Goal: Task Accomplishment & Management: Use online tool/utility

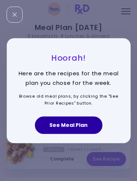
click at [82, 128] on button "See Meal Plan" at bounding box center [69, 125] width 68 height 18
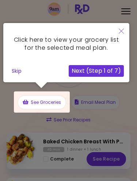
click at [123, 29] on icon "Close" at bounding box center [121, 31] width 5 height 5
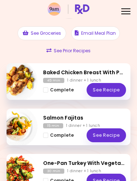
scroll to position [71, 0]
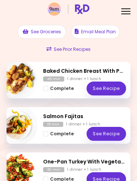
click at [48, 89] on button "Complete" at bounding box center [58, 89] width 31 height 8
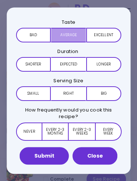
click at [72, 36] on button "Average" at bounding box center [68, 34] width 35 height 15
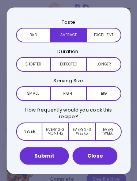
click at [70, 68] on button "Expected" at bounding box center [68, 64] width 35 height 15
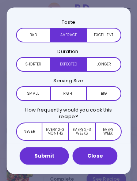
click at [70, 94] on button "Right" at bounding box center [68, 93] width 35 height 15
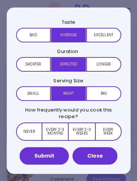
click at [82, 133] on button "Every 2-3 weeks" at bounding box center [82, 131] width 26 height 18
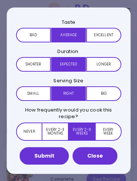
click at [49, 155] on button "Submit" at bounding box center [44, 156] width 49 height 18
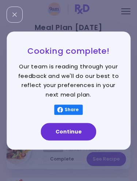
click at [82, 136] on button "Continue" at bounding box center [69, 132] width 56 height 18
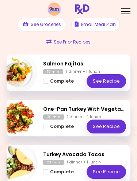
scroll to position [93, 0]
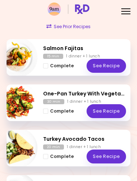
click at [51, 69] on button "Complete" at bounding box center [58, 66] width 31 height 8
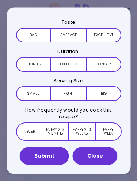
click at [114, 34] on button "Excellent" at bounding box center [103, 34] width 35 height 15
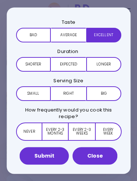
click at [70, 62] on button "Expected" at bounding box center [68, 64] width 35 height 15
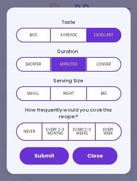
click at [70, 90] on button "Right" at bounding box center [68, 93] width 35 height 15
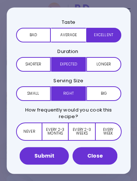
click at [82, 132] on button "Every 2-3 weeks" at bounding box center [82, 131] width 26 height 18
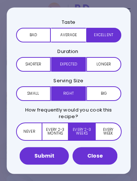
click at [56, 160] on button "Submit" at bounding box center [44, 156] width 49 height 18
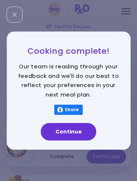
click at [76, 137] on button "Continue" at bounding box center [69, 132] width 56 height 18
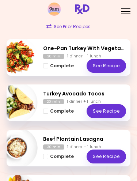
click at [108, 113] on link "See Recipe" at bounding box center [107, 111] width 40 height 14
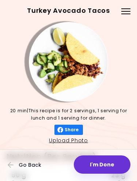
click at [26, 165] on span "Go Back" at bounding box center [30, 165] width 23 height 6
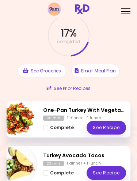
scroll to position [37, 0]
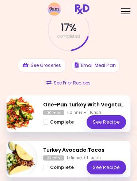
click at [46, 123] on span "Complete - One-Pan Turkey With Vegetables" at bounding box center [45, 122] width 5 height 5
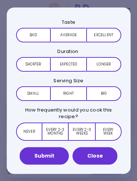
click at [99, 164] on button "Close" at bounding box center [95, 156] width 45 height 18
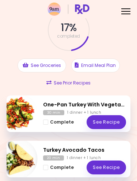
click at [46, 123] on span "Complete - One-Pan Turkey With Vegetables" at bounding box center [45, 122] width 5 height 5
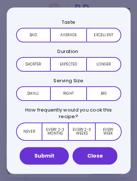
click at [104, 36] on button "Excellent" at bounding box center [103, 34] width 35 height 15
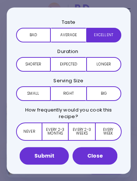
click at [71, 64] on button "Expected" at bounding box center [68, 64] width 35 height 15
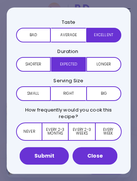
click at [66, 90] on button "Right" at bounding box center [68, 93] width 35 height 15
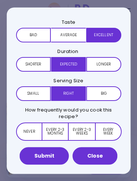
click at [83, 128] on button "Every 2-3 weeks" at bounding box center [82, 131] width 26 height 18
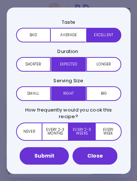
click at [50, 155] on button "Submit" at bounding box center [44, 156] width 49 height 18
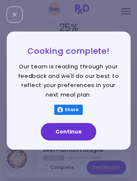
click at [81, 135] on button "Continue" at bounding box center [69, 132] width 56 height 18
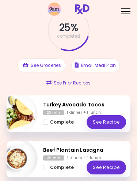
click at [49, 126] on button "Complete" at bounding box center [58, 122] width 31 height 8
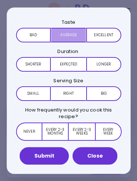
click at [73, 34] on button "Average" at bounding box center [68, 34] width 35 height 15
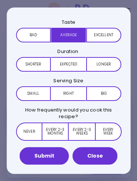
click at [110, 32] on button "Excellent" at bounding box center [103, 34] width 35 height 15
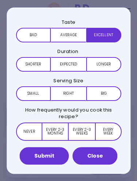
click at [70, 64] on button "Expected" at bounding box center [68, 64] width 35 height 15
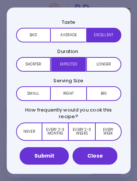
click at [68, 96] on button "Right" at bounding box center [68, 93] width 35 height 15
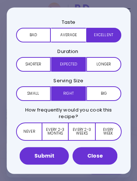
click at [85, 130] on button "Every 2-3 weeks" at bounding box center [82, 131] width 26 height 18
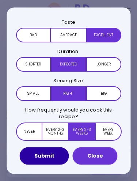
click at [101, 159] on button "Close" at bounding box center [95, 156] width 45 height 18
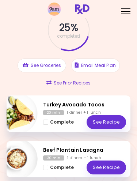
click at [47, 122] on span "Complete - Turkey Avocado Tacos" at bounding box center [45, 122] width 5 height 5
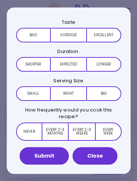
click at [72, 37] on button "Average" at bounding box center [68, 34] width 35 height 15
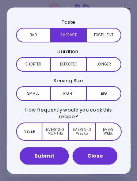
click at [104, 37] on button "Excellent" at bounding box center [103, 34] width 35 height 15
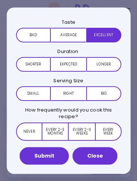
click at [70, 66] on button "Expected" at bounding box center [68, 64] width 35 height 15
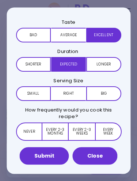
click at [72, 97] on button "Right" at bounding box center [68, 93] width 35 height 15
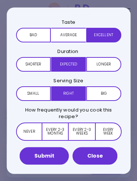
click at [87, 130] on button "Every 2-3 weeks" at bounding box center [82, 131] width 26 height 18
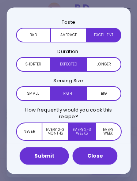
click at [46, 157] on button "Submit" at bounding box center [44, 156] width 49 height 18
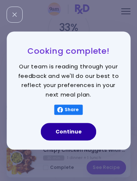
click at [82, 132] on button "Continue" at bounding box center [69, 132] width 56 height 18
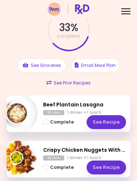
click at [43, 123] on span "Complete - Beef Plantain Lasagna" at bounding box center [45, 122] width 5 height 5
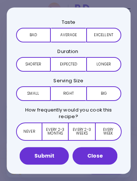
click at [71, 34] on button "Average" at bounding box center [68, 34] width 35 height 15
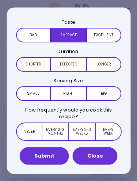
click at [73, 64] on button "Expected" at bounding box center [68, 64] width 35 height 15
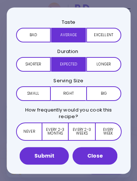
click at [71, 92] on button "Right" at bounding box center [68, 93] width 35 height 15
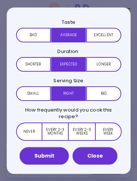
click at [57, 127] on button "Every 2-3 months" at bounding box center [55, 131] width 26 height 18
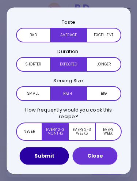
click at [54, 157] on button "Submit" at bounding box center [44, 156] width 49 height 18
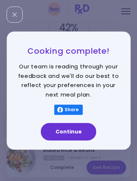
click at [81, 132] on button "Continue" at bounding box center [69, 132] width 56 height 18
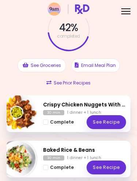
click at [48, 123] on button "Complete" at bounding box center [58, 122] width 31 height 8
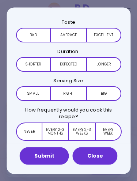
click at [68, 36] on button "Average" at bounding box center [68, 34] width 35 height 15
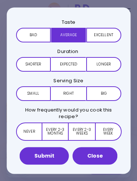
click at [71, 66] on button "Expected" at bounding box center [68, 64] width 35 height 15
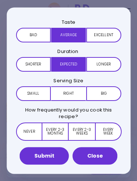
click at [72, 91] on button "Right" at bounding box center [68, 93] width 35 height 15
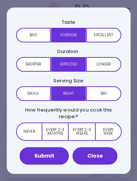
click at [59, 130] on button "Every 2-3 months" at bounding box center [55, 131] width 26 height 18
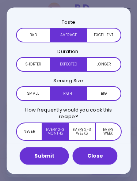
click at [49, 156] on button "Submit" at bounding box center [44, 156] width 49 height 18
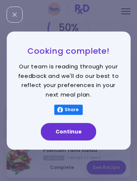
click at [76, 135] on button "Continue" at bounding box center [69, 132] width 56 height 18
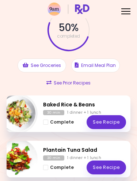
click at [48, 122] on span "Complete - Baked Rice & Beans" at bounding box center [45, 122] width 5 height 5
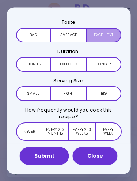
click at [110, 32] on button "Excellent" at bounding box center [103, 34] width 35 height 15
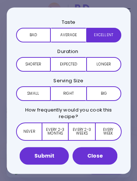
click at [69, 65] on button "Expected" at bounding box center [68, 64] width 35 height 15
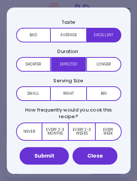
click at [70, 94] on button "Right" at bounding box center [68, 93] width 35 height 15
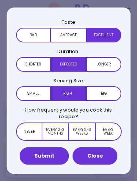
click at [83, 129] on button "Every 2-3 weeks" at bounding box center [82, 131] width 26 height 18
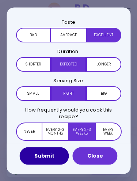
click at [52, 155] on button "Submit" at bounding box center [44, 156] width 49 height 18
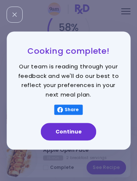
click at [75, 140] on button "Continue" at bounding box center [69, 132] width 56 height 18
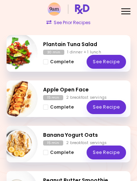
scroll to position [98, 0]
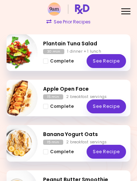
click at [44, 108] on span "Complete - Apple Open Face" at bounding box center [45, 106] width 5 height 5
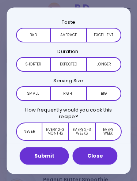
click at [68, 37] on button "Average" at bounding box center [68, 34] width 35 height 15
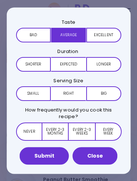
click at [72, 62] on button "Expected" at bounding box center [68, 64] width 35 height 15
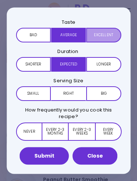
click at [105, 29] on button "Excellent" at bounding box center [103, 34] width 35 height 15
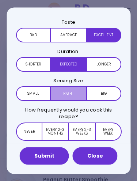
click at [70, 86] on button "Right" at bounding box center [68, 93] width 35 height 15
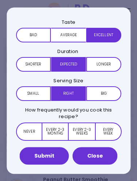
click at [67, 91] on button "Right" at bounding box center [68, 93] width 35 height 15
click at [107, 92] on button "Big Too big" at bounding box center [103, 93] width 35 height 15
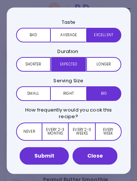
click at [84, 132] on button "Every 2-3 weeks" at bounding box center [82, 131] width 26 height 18
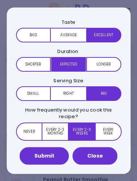
click at [48, 157] on button "Submit" at bounding box center [44, 156] width 49 height 18
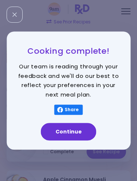
click at [71, 135] on button "Continue" at bounding box center [69, 132] width 56 height 18
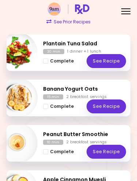
click at [48, 108] on span "Complete - Banana Yogurt Oats" at bounding box center [45, 106] width 5 height 5
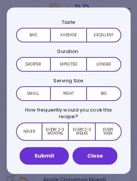
click at [101, 149] on button "Close" at bounding box center [95, 156] width 45 height 18
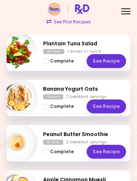
click at [51, 106] on span "Complete" at bounding box center [62, 106] width 24 height 5
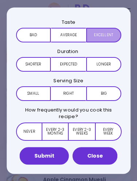
click at [106, 35] on button "Excellent" at bounding box center [103, 34] width 35 height 15
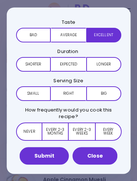
click at [72, 64] on button "Expected" at bounding box center [68, 64] width 35 height 15
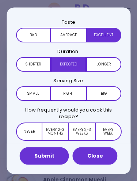
click at [73, 92] on button "Right" at bounding box center [68, 93] width 35 height 15
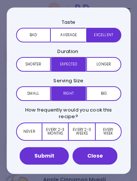
click at [80, 128] on button "Every 2-3 weeks" at bounding box center [82, 131] width 26 height 18
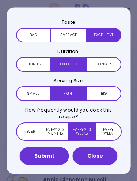
click at [51, 157] on button "Submit" at bounding box center [44, 156] width 49 height 18
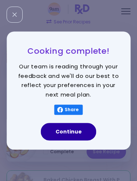
click at [87, 137] on button "Continue" at bounding box center [69, 132] width 56 height 18
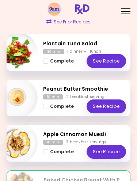
click at [48, 106] on span "Complete - Peanut Butter Smoothie" at bounding box center [45, 106] width 5 height 5
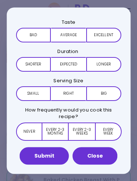
click at [110, 36] on button "Excellent" at bounding box center [103, 34] width 35 height 15
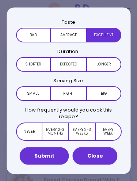
click at [73, 64] on button "Expected" at bounding box center [68, 64] width 35 height 15
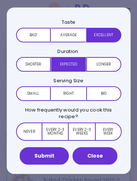
click at [68, 93] on button "Right" at bounding box center [68, 93] width 35 height 15
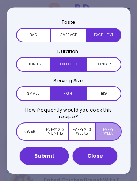
click at [106, 131] on button "Every week" at bounding box center [108, 131] width 27 height 18
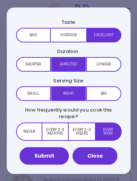
click at [53, 154] on button "Submit" at bounding box center [44, 156] width 49 height 18
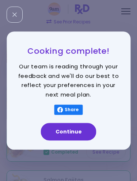
click at [82, 137] on button "Continue" at bounding box center [69, 132] width 56 height 18
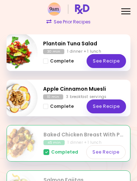
click at [49, 106] on button "Complete" at bounding box center [58, 107] width 31 height 8
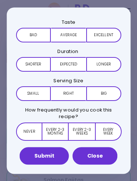
click at [109, 32] on button "Excellent" at bounding box center [103, 34] width 35 height 15
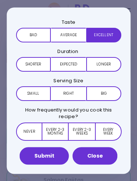
click at [67, 66] on button "Expected" at bounding box center [68, 64] width 35 height 15
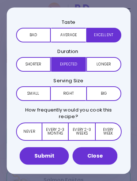
click at [67, 93] on button "Right" at bounding box center [68, 93] width 35 height 15
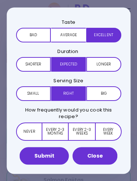
click at [81, 130] on button "Every 2-3 weeks" at bounding box center [82, 131] width 26 height 18
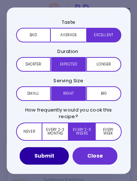
click at [47, 153] on button "Submit" at bounding box center [44, 156] width 49 height 18
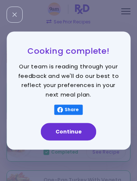
click at [80, 138] on button "Continue" at bounding box center [69, 132] width 56 height 18
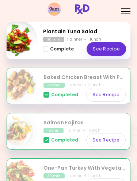
scroll to position [114, 0]
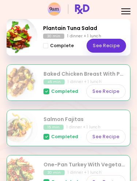
click at [25, 30] on img "Info - Plantain Tuna Salad" at bounding box center [17, 37] width 41 height 41
select select "*"
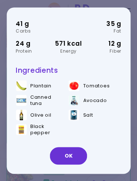
scroll to position [51, 0]
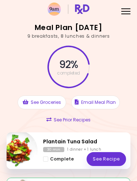
click at [124, 14] on div at bounding box center [126, 14] width 9 height 1
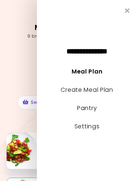
click at [71, 89] on link "Create Meal Plan" at bounding box center [87, 90] width 53 height 8
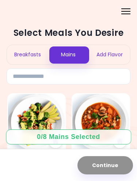
scroll to position [0, 0]
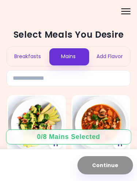
click at [31, 55] on div "Breakfasts" at bounding box center [27, 56] width 41 height 19
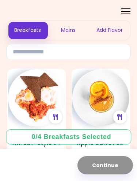
scroll to position [23, 0]
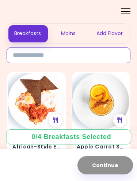
click at [63, 60] on input at bounding box center [69, 55] width 124 height 16
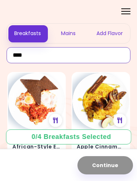
type input "****"
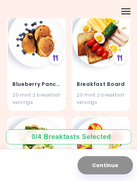
scroll to position [514, 0]
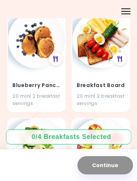
click at [43, 89] on div "Blueberry Pancakes 20 min | 2 breakfast servings" at bounding box center [36, 89] width 57 height 43
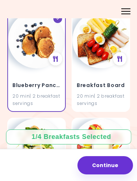
click at [44, 88] on h4 "Blueberry Pancakes" at bounding box center [36, 86] width 48 height 12
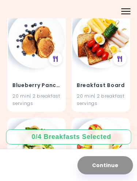
click at [57, 58] on icon at bounding box center [55, 59] width 5 height 6
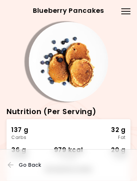
click at [26, 166] on span "Go Back" at bounding box center [30, 165] width 23 height 6
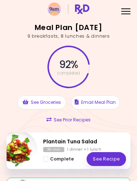
click at [122, 12] on div "Menu" at bounding box center [126, 11] width 14 height 14
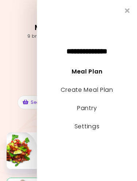
click at [100, 89] on link "Create Meal Plan" at bounding box center [87, 90] width 53 height 8
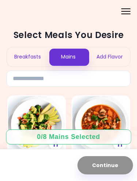
click at [27, 58] on div "Breakfasts" at bounding box center [27, 56] width 41 height 19
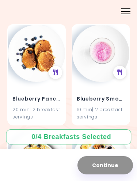
scroll to position [2008, 0]
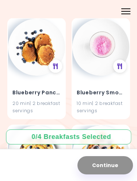
click at [31, 87] on h4 "Blueberry Pancakes" at bounding box center [36, 93] width 48 height 12
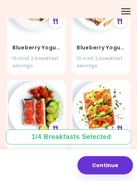
scroll to position [2160, 0]
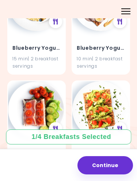
click at [43, 56] on div "15 min | 2 breakfast servings" at bounding box center [36, 63] width 48 height 14
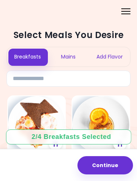
scroll to position [0, 0]
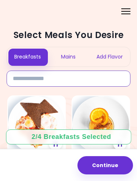
click at [87, 77] on input at bounding box center [69, 79] width 124 height 16
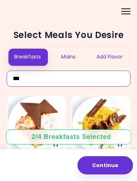
type input "***"
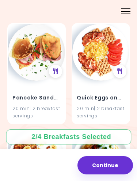
scroll to position [2761, 0]
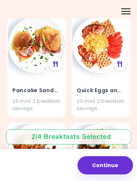
click at [121, 61] on icon at bounding box center [120, 64] width 5 height 6
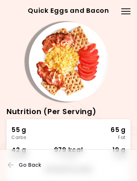
click at [8, 163] on icon "button" at bounding box center [11, 165] width 7 height 7
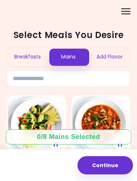
click at [36, 57] on div "Breakfasts" at bounding box center [27, 56] width 41 height 19
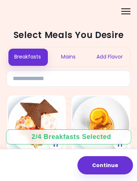
click at [81, 66] on div "Mains" at bounding box center [68, 56] width 41 height 19
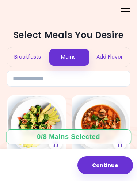
click at [29, 58] on div "Breakfasts" at bounding box center [27, 56] width 41 height 19
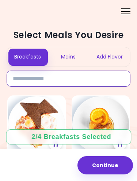
click at [62, 77] on input at bounding box center [69, 79] width 124 height 16
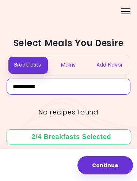
click at [26, 86] on input "**********" at bounding box center [69, 87] width 124 height 16
click at [16, 87] on input "**********" at bounding box center [69, 87] width 124 height 16
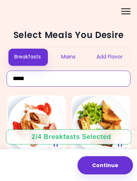
type input "*****"
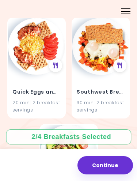
scroll to position [282, 0]
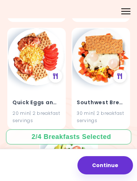
click at [34, 98] on h4 "Quick Eggs and Bacon" at bounding box center [36, 103] width 48 height 12
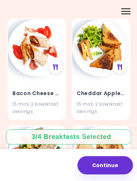
scroll to position [77, 0]
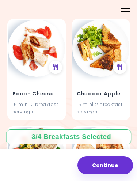
click at [122, 68] on icon at bounding box center [120, 67] width 5 height 6
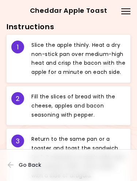
scroll to position [285, 0]
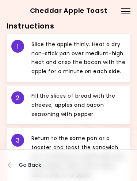
click at [13, 164] on icon "button" at bounding box center [11, 165] width 7 height 7
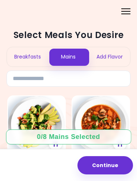
click at [33, 53] on div "Breakfasts" at bounding box center [27, 56] width 41 height 19
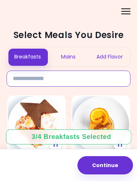
click at [57, 81] on input at bounding box center [69, 79] width 124 height 16
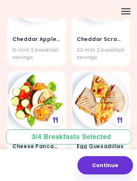
scroll to position [129, 0]
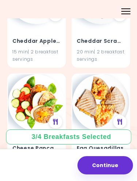
click at [41, 40] on h4 "Cheddar Apple Toast" at bounding box center [36, 41] width 48 height 12
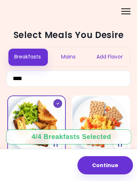
scroll to position [0, 0]
click at [111, 59] on div "Add Flavor" at bounding box center [109, 56] width 41 height 19
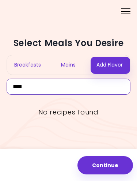
click at [93, 88] on input "****" at bounding box center [69, 87] width 124 height 16
type input "*"
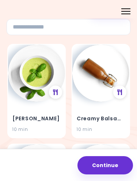
scroll to position [51, 0]
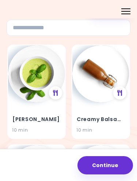
click at [118, 93] on icon at bounding box center [120, 93] width 5 height 6
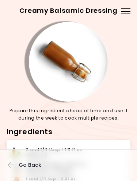
click at [30, 162] on span "Go Back" at bounding box center [30, 165] width 23 height 6
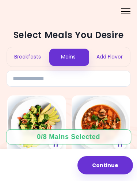
click at [116, 54] on div "Add Flavor" at bounding box center [109, 56] width 41 height 19
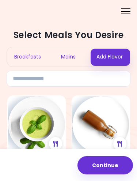
click at [72, 55] on div "Mains" at bounding box center [68, 56] width 41 height 19
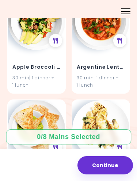
scroll to position [103, 0]
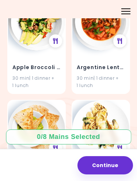
click at [96, 104] on img at bounding box center [100, 129] width 57 height 57
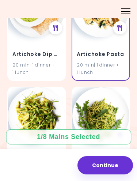
scroll to position [215, 0]
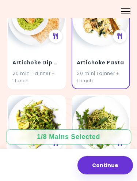
click at [107, 66] on h4 "Artichoke Pasta" at bounding box center [101, 63] width 48 height 12
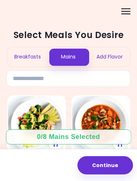
scroll to position [0, 0]
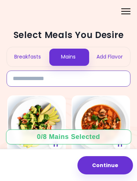
click at [76, 76] on input at bounding box center [69, 79] width 124 height 16
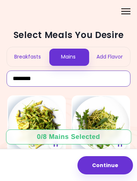
type input "*******"
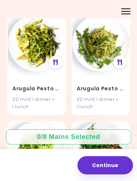
scroll to position [86, 0]
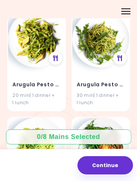
click at [55, 63] on div at bounding box center [55, 58] width 13 height 13
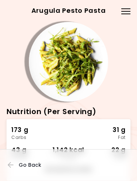
click at [25, 168] on span "Go Back" at bounding box center [30, 165] width 23 height 6
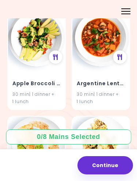
scroll to position [87, 0]
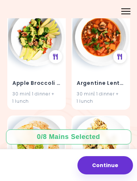
click at [121, 56] on icon at bounding box center [120, 57] width 5 height 6
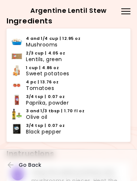
scroll to position [173, 0]
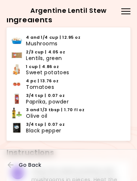
click at [14, 166] on icon "button" at bounding box center [11, 165] width 7 height 7
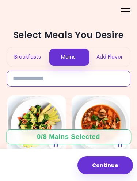
click at [55, 79] on input at bounding box center [69, 79] width 124 height 16
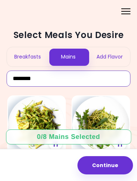
type input "*******"
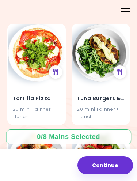
scroll to position [4146, 0]
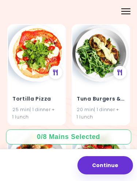
click at [43, 93] on h4 "Tortilla Pizza" at bounding box center [36, 99] width 48 height 12
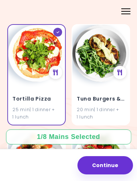
click at [58, 70] on icon at bounding box center [55, 73] width 5 height 6
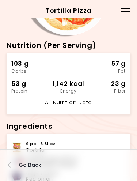
scroll to position [65, 0]
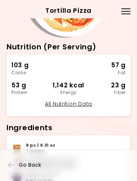
click at [10, 166] on icon "button" at bounding box center [11, 165] width 7 height 7
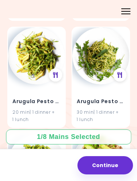
scroll to position [283, 0]
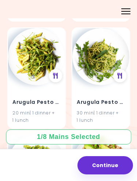
click at [25, 78] on img at bounding box center [36, 56] width 57 height 57
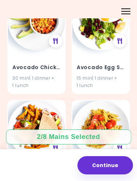
click at [98, 125] on img at bounding box center [100, 129] width 57 height 57
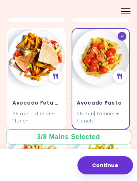
scroll to position [1044, 0]
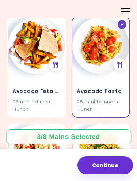
click at [107, 98] on div "25 min | 1 dinner + 1 lunch" at bounding box center [101, 105] width 48 height 14
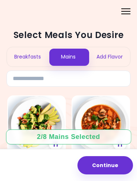
scroll to position [0, 0]
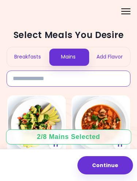
click at [82, 76] on input at bounding box center [69, 79] width 124 height 16
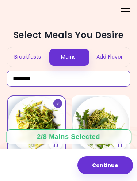
type input "*******"
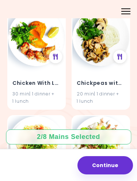
scroll to position [1159, 0]
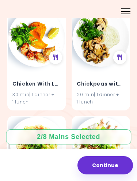
click at [120, 55] on icon at bounding box center [120, 58] width 5 height 6
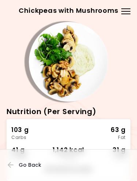
click at [25, 164] on span "Go Back" at bounding box center [30, 165] width 23 height 6
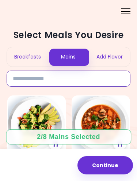
click at [71, 79] on input at bounding box center [69, 79] width 124 height 16
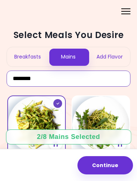
type input "*******"
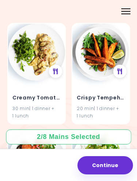
scroll to position [1360, 0]
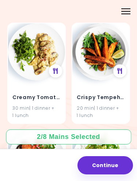
click at [119, 68] on icon at bounding box center [120, 71] width 5 height 6
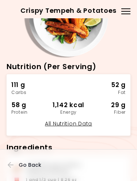
scroll to position [39, 0]
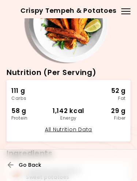
click at [14, 161] on button "Go Back" at bounding box center [30, 165] width 44 height 16
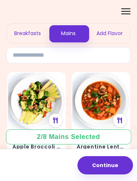
scroll to position [24, 0]
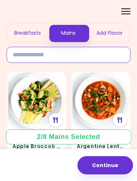
click at [89, 57] on input at bounding box center [69, 55] width 124 height 16
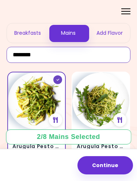
type input "*******"
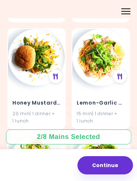
scroll to position [1784, 0]
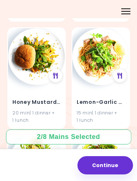
click at [53, 73] on icon at bounding box center [55, 76] width 5 height 6
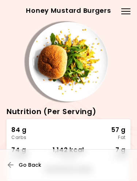
click at [14, 164] on icon "button" at bounding box center [11, 165] width 7 height 7
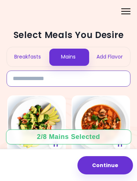
click at [84, 78] on input at bounding box center [69, 79] width 124 height 16
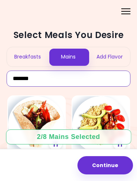
type input "******"
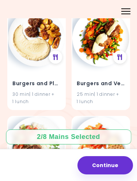
scroll to position [408, 0]
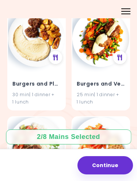
click at [38, 92] on div "30 min | 1 dinner + 1 lunch" at bounding box center [36, 99] width 48 height 14
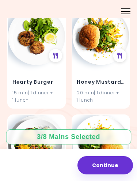
scroll to position [1589, 0]
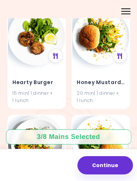
click at [100, 79] on h4 "Honey Mustard Burgers" at bounding box center [101, 83] width 48 height 12
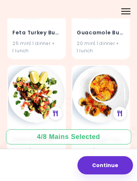
scroll to position [1423, 0]
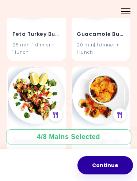
click at [112, 166] on button "Continue" at bounding box center [106, 165] width 56 height 18
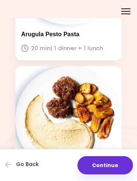
scroll to position [743, 0]
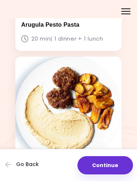
click at [99, 164] on button "Continue" at bounding box center [106, 165] width 56 height 18
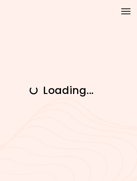
scroll to position [0, 0]
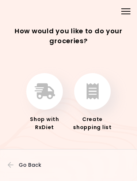
scroll to position [9, 0]
click at [92, 96] on icon "button" at bounding box center [93, 91] width 12 height 16
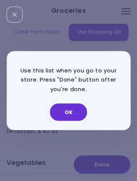
click at [67, 111] on button "OK" at bounding box center [68, 113] width 37 height 18
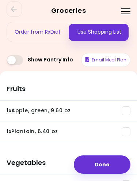
click at [114, 59] on button "Email Meal Plan" at bounding box center [105, 60] width 49 height 14
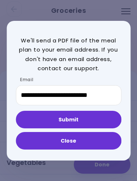
click at [101, 121] on button "Submit" at bounding box center [69, 120] width 106 height 18
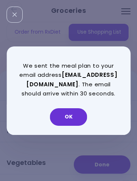
click at [71, 126] on button "OK" at bounding box center [68, 117] width 37 height 18
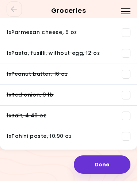
scroll to position [937, 0]
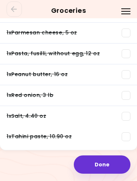
click at [126, 75] on span at bounding box center [126, 74] width 9 height 9
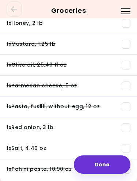
click at [100, 168] on button "Done" at bounding box center [102, 165] width 57 height 18
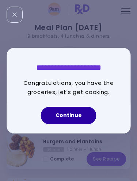
click at [77, 122] on button "Continue" at bounding box center [69, 116] width 56 height 18
